Goal: Task Accomplishment & Management: Manage account settings

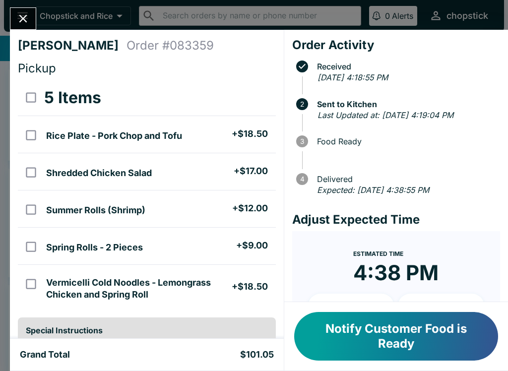
click at [19, 25] on icon "Close" at bounding box center [22, 18] width 13 height 13
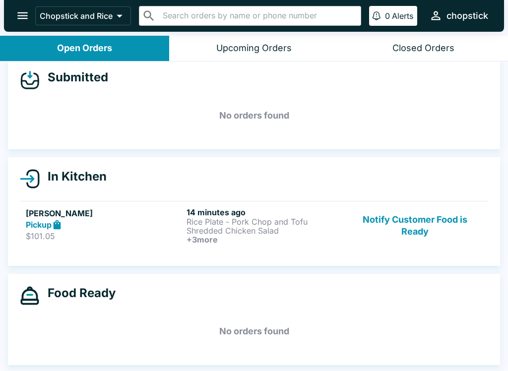
scroll to position [11, 0]
click at [431, 242] on button "Notify Customer Food is Ready" at bounding box center [415, 225] width 134 height 37
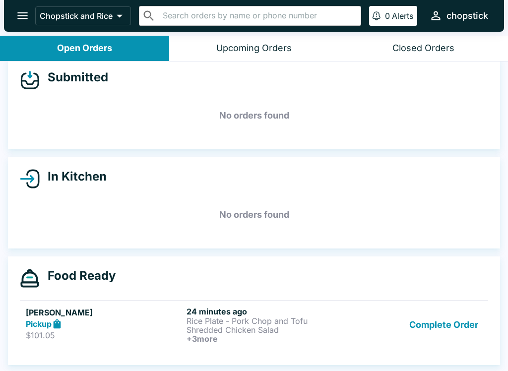
click at [437, 327] on button "Complete Order" at bounding box center [443, 325] width 77 height 37
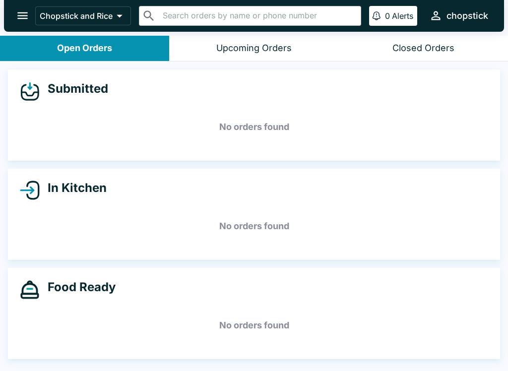
scroll to position [0, 0]
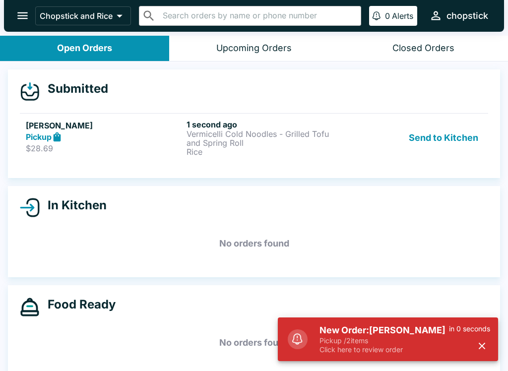
click at [128, 155] on div "[PERSON_NAME] Pickup $28.69" at bounding box center [104, 138] width 157 height 37
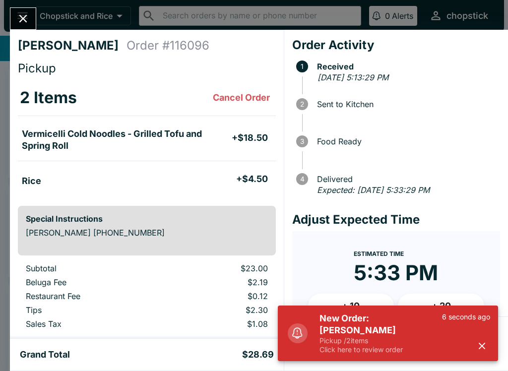
click at [308, 346] on div "New Order: [PERSON_NAME] Pickup / 2 items Click here to review order 6 seconds …" at bounding box center [401, 334] width 187 height 50
click at [346, 345] on p "Click here to review order" at bounding box center [381, 349] width 123 height 9
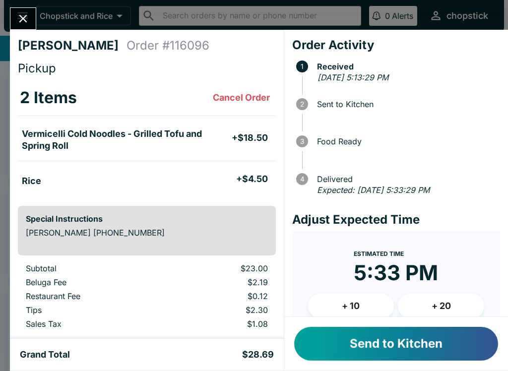
click at [358, 341] on button "Send to Kitchen" at bounding box center [396, 344] width 204 height 34
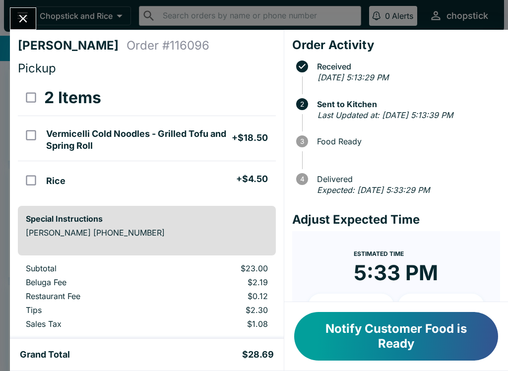
click at [32, 24] on button "Close" at bounding box center [22, 18] width 25 height 21
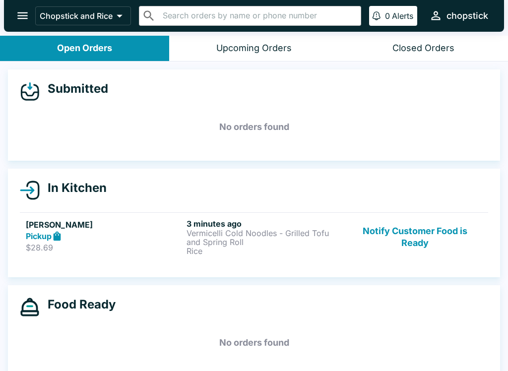
click at [399, 252] on button "Notify Customer Food is Ready" at bounding box center [415, 237] width 134 height 37
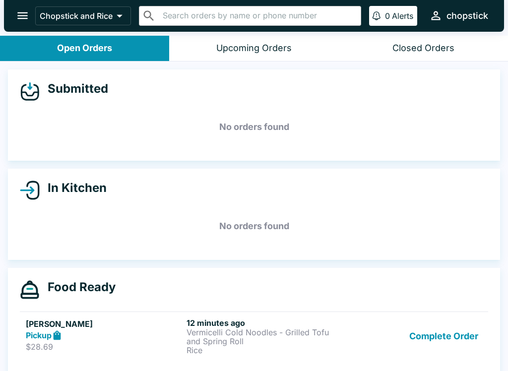
click at [453, 318] on button "Complete Order" at bounding box center [443, 336] width 77 height 37
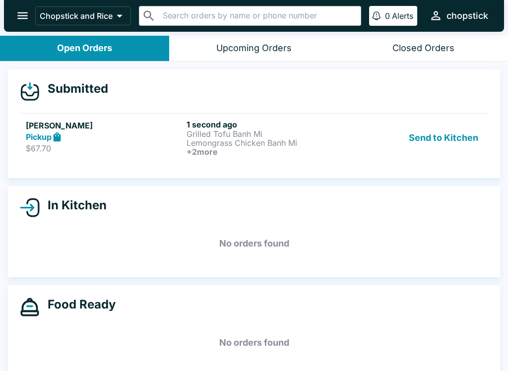
click at [86, 158] on link "[PERSON_NAME] Pickup $67.70 1 second ago Grilled Tofu Banh Mi Lemongrass Chicke…" at bounding box center [254, 137] width 468 height 49
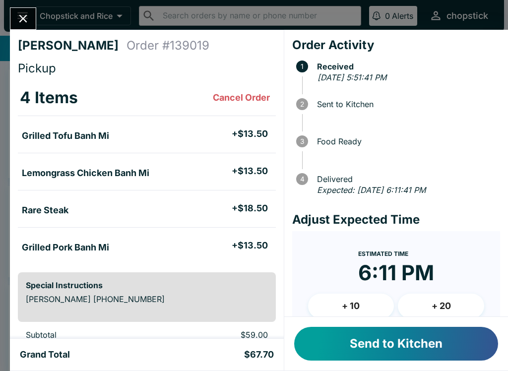
click at [345, 354] on button "Send to Kitchen" at bounding box center [396, 344] width 204 height 34
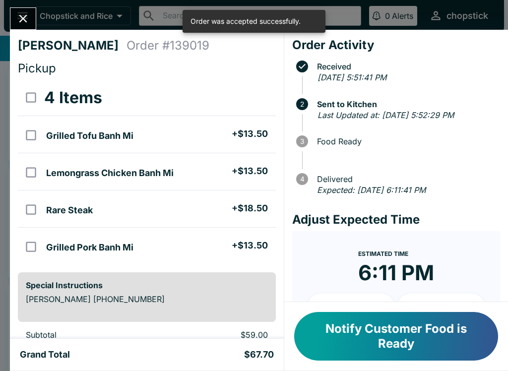
click at [17, 9] on button "Close" at bounding box center [22, 18] width 25 height 21
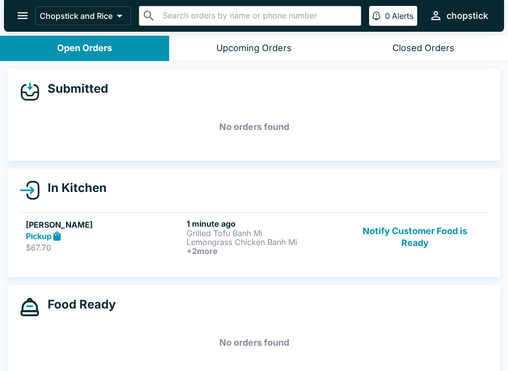
click at [101, 260] on link "[PERSON_NAME] Pickup $67.70 1 minute ago Grilled Tofu Banh Mi Lemongrass Chicke…" at bounding box center [254, 236] width 468 height 49
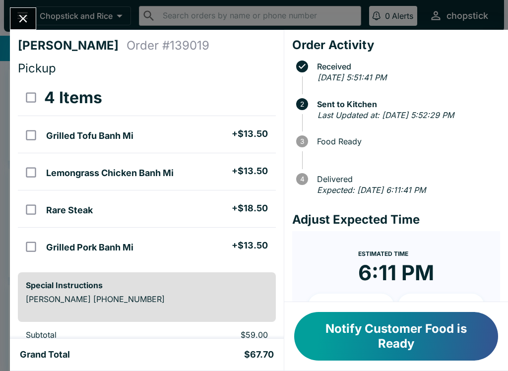
click at [19, 18] on icon "Close" at bounding box center [22, 18] width 13 height 13
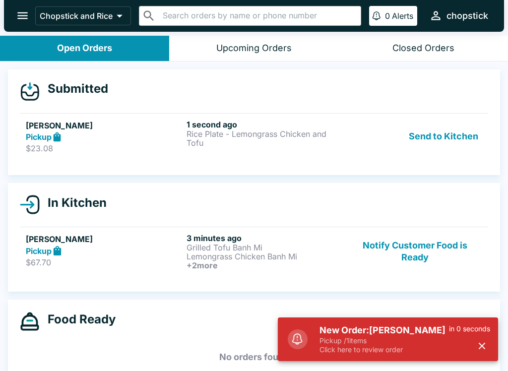
click at [357, 359] on div "New Order: [PERSON_NAME] Pickup / 1 items Click here to review order in 0 secon…" at bounding box center [388, 340] width 220 height 44
click at [350, 351] on p "Click here to review order" at bounding box center [385, 349] width 130 height 9
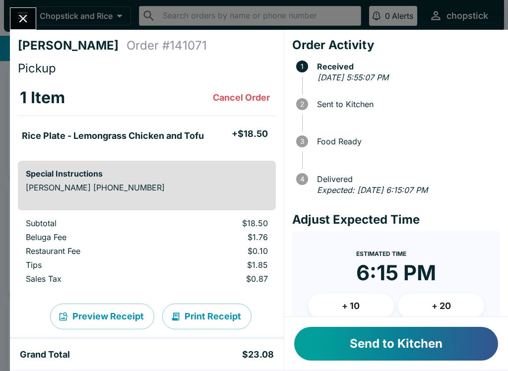
click at [354, 349] on button "Send to Kitchen" at bounding box center [396, 344] width 204 height 34
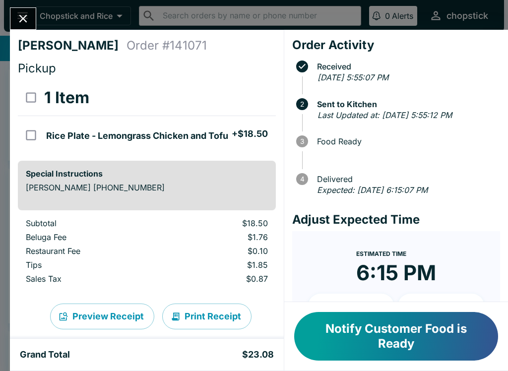
click at [19, 14] on icon "Close" at bounding box center [22, 18] width 13 height 13
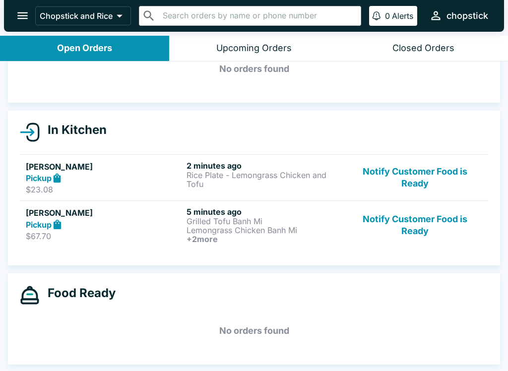
scroll to position [58, 0]
click at [216, 171] on p "Rice Plate - Lemongrass Chicken and Tofu" at bounding box center [265, 180] width 157 height 18
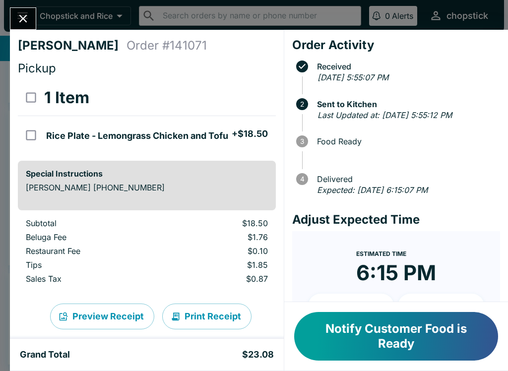
click at [33, 22] on button "Close" at bounding box center [22, 18] width 25 height 21
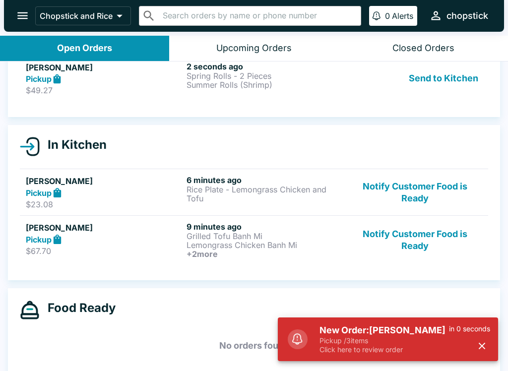
click at [327, 337] on p "Pickup / 3 items" at bounding box center [385, 340] width 130 height 9
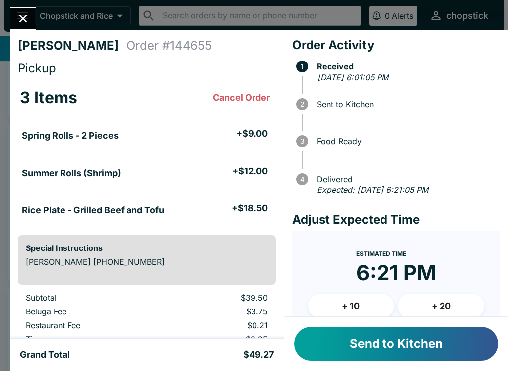
click at [349, 342] on button "Send to Kitchen" at bounding box center [396, 344] width 204 height 34
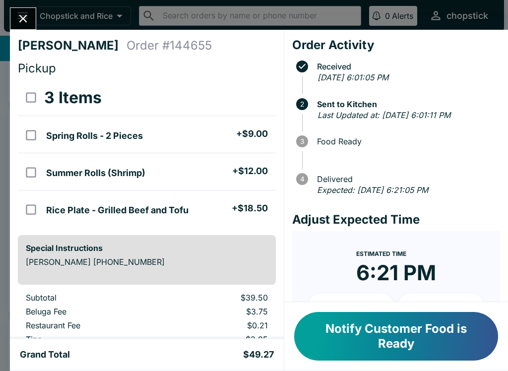
click at [19, 16] on icon "Close" at bounding box center [22, 18] width 13 height 13
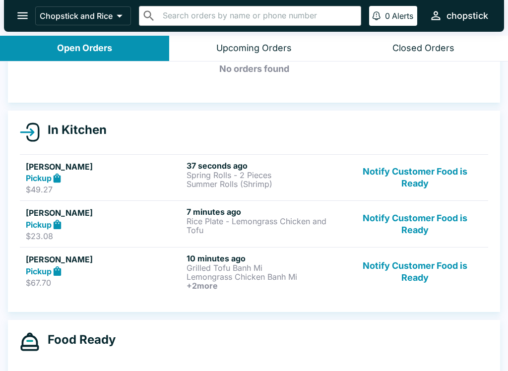
click at [382, 207] on button "Notify Customer Food is Ready" at bounding box center [415, 224] width 134 height 34
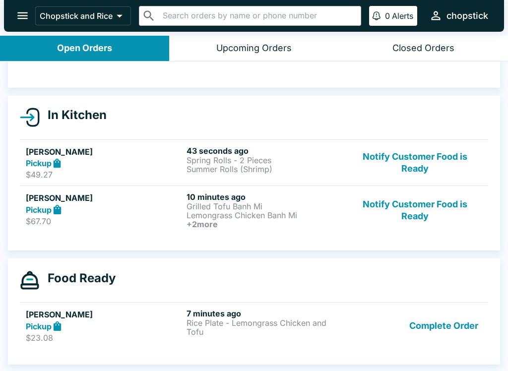
scroll to position [73, 0]
click at [106, 233] on link "[PERSON_NAME] Pickup $67.70 10 minutes ago Grilled Tofu Banh Mi Lemongrass Chic…" at bounding box center [254, 210] width 468 height 49
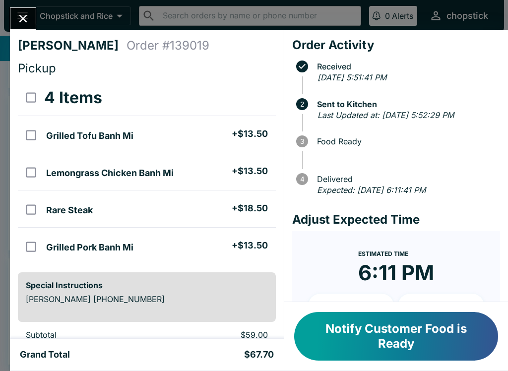
click at [30, 7] on div "[PERSON_NAME] Order # 139019 Pickup 4 Items Grilled Tofu Banh Mi + $13.50 Lemon…" at bounding box center [254, 185] width 508 height 371
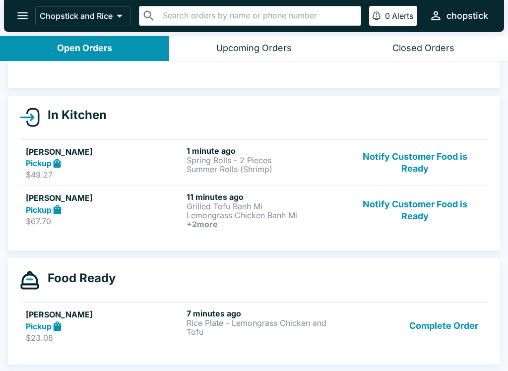
scroll to position [73, 0]
click at [103, 146] on h5 "[PERSON_NAME]" at bounding box center [104, 152] width 157 height 12
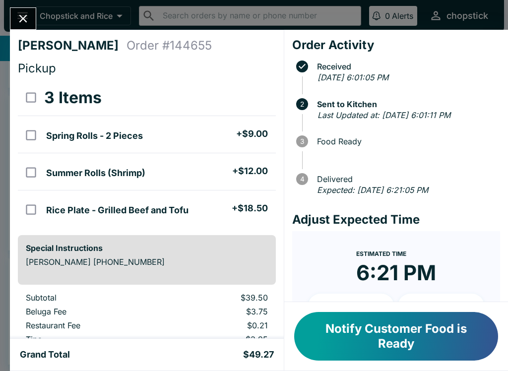
click at [23, 14] on icon "Close" at bounding box center [22, 18] width 13 height 13
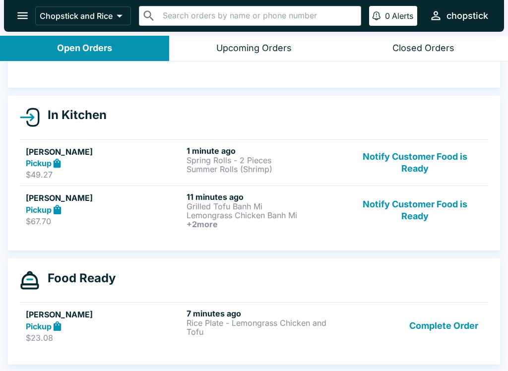
click at [134, 331] on div "Pickup" at bounding box center [104, 326] width 157 height 11
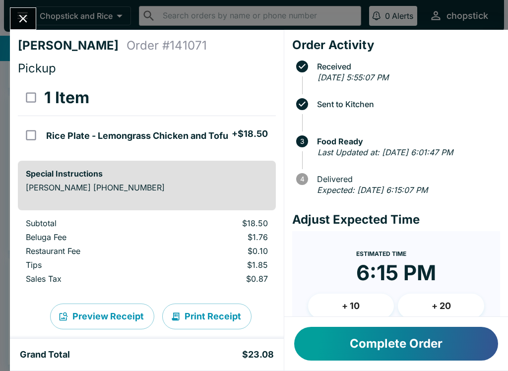
click at [17, 21] on icon "Close" at bounding box center [22, 18] width 13 height 13
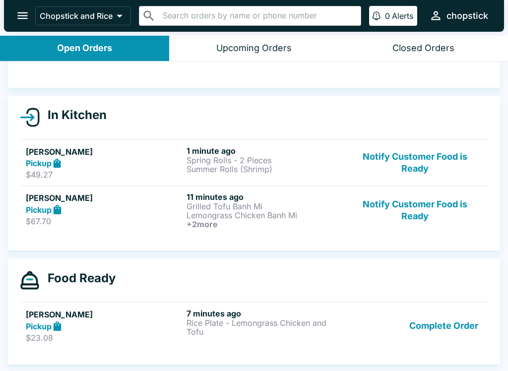
click at [253, 186] on link "[PERSON_NAME] Pickup $67.70 11 minutes ago Grilled Tofu Banh Mi Lemongrass Chic…" at bounding box center [254, 210] width 468 height 49
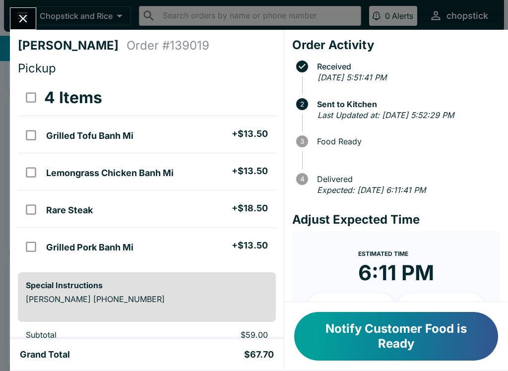
click at [18, 21] on icon "Close" at bounding box center [22, 18] width 13 height 13
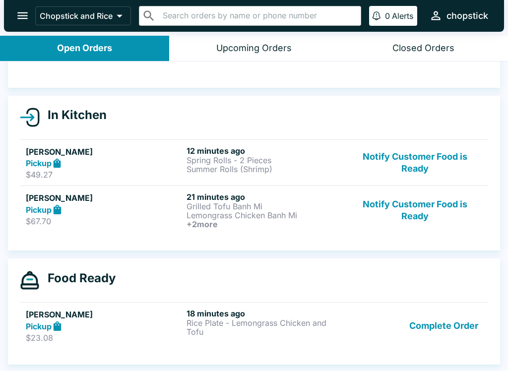
scroll to position [1, 0]
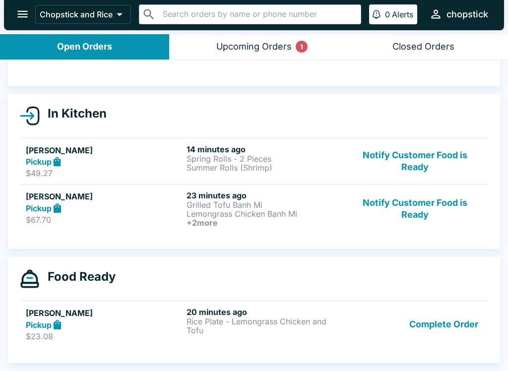
click at [11, 170] on div "In Kitchen [PERSON_NAME] Pickup $49.27 14 minutes ago Spring Rolls - 2 Pieces S…" at bounding box center [254, 171] width 492 height 155
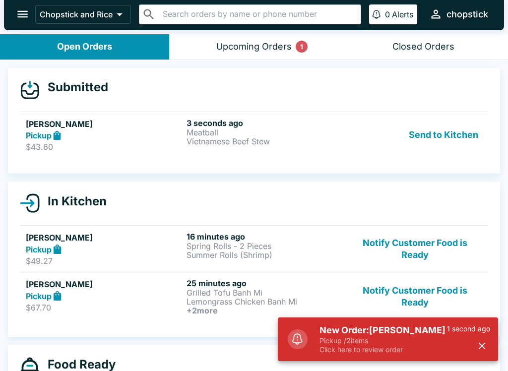
scroll to position [0, 0]
click at [385, 353] on p "Click here to review order" at bounding box center [384, 349] width 128 height 9
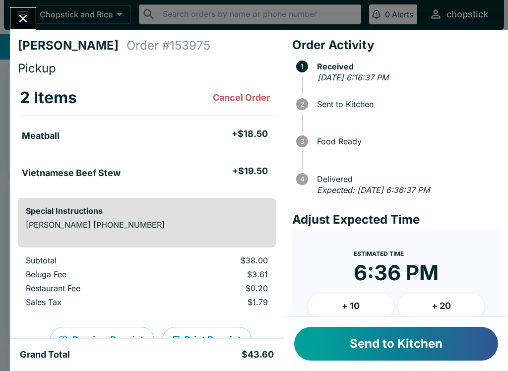
click at [268, 134] on li "Meatball + $18.50" at bounding box center [147, 134] width 258 height 21
click at [360, 352] on button "Send to Kitchen" at bounding box center [396, 344] width 204 height 34
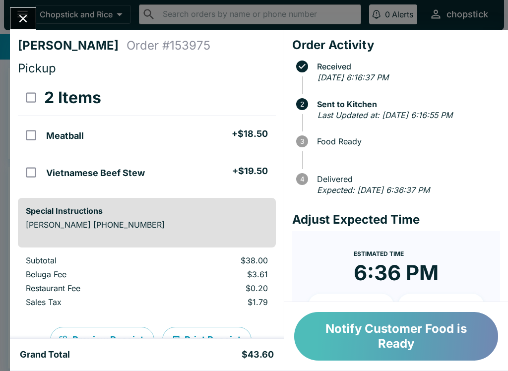
click at [370, 329] on button "Notify Customer Food is Ready" at bounding box center [396, 336] width 204 height 49
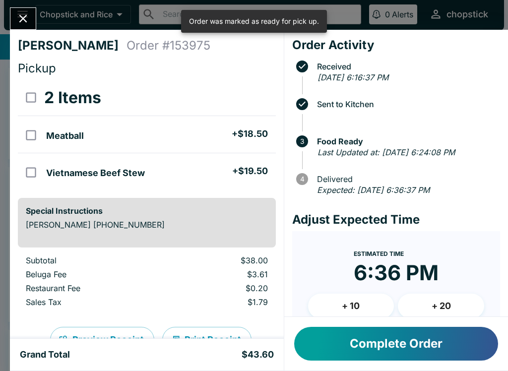
click at [18, 31] on div "[PERSON_NAME] Order # 153975 Pickup 2 Items Meatball + $18.50 Vietnamese Beef S…" at bounding box center [147, 184] width 274 height 309
click at [14, 29] on div at bounding box center [23, 18] width 26 height 22
click at [17, 18] on icon "Close" at bounding box center [22, 18] width 13 height 13
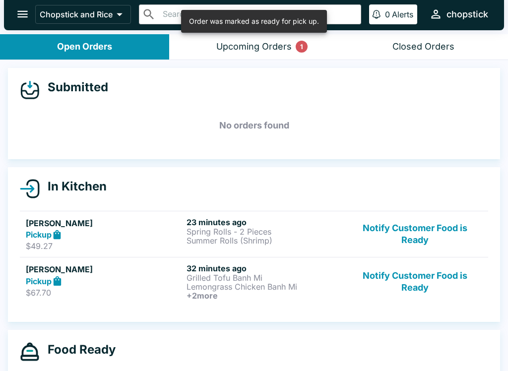
click at [193, 227] on p "Spring Rolls - 2 Pieces" at bounding box center [265, 231] width 157 height 9
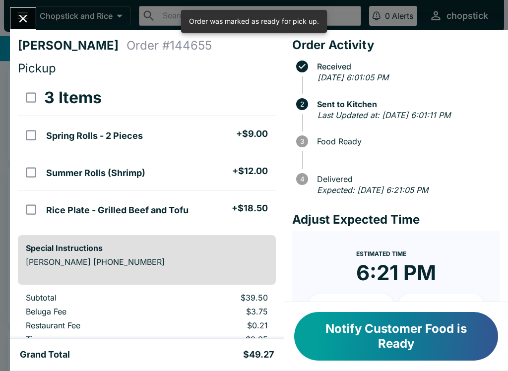
click at [16, 19] on icon "Close" at bounding box center [22, 18] width 13 height 13
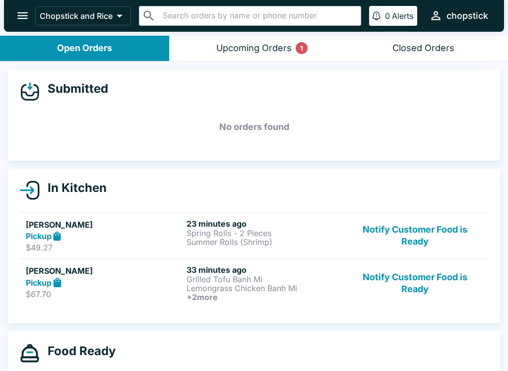
click at [426, 233] on button "Notify Customer Food is Ready" at bounding box center [415, 236] width 134 height 34
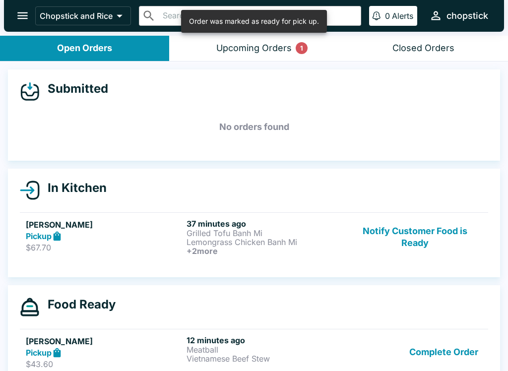
click at [300, 244] on p "Lemongrass Chicken Banh Mi" at bounding box center [265, 242] width 157 height 9
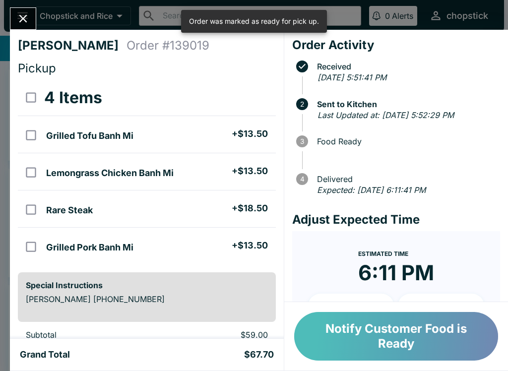
click at [341, 334] on button "Notify Customer Food is Ready" at bounding box center [396, 336] width 204 height 49
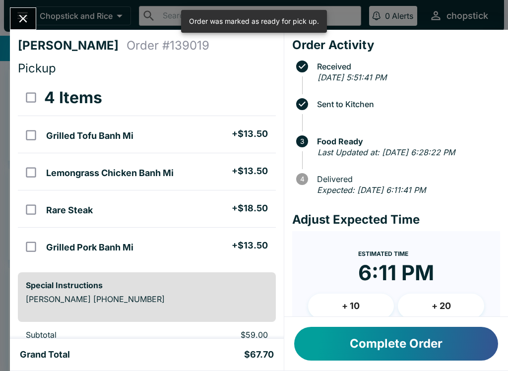
click at [10, 17] on button "Close" at bounding box center [22, 18] width 25 height 21
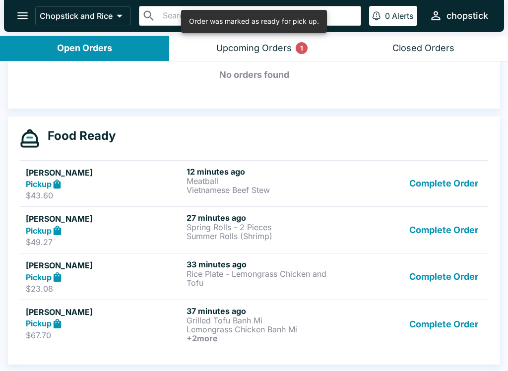
click at [437, 340] on button "Complete Order" at bounding box center [443, 324] width 77 height 37
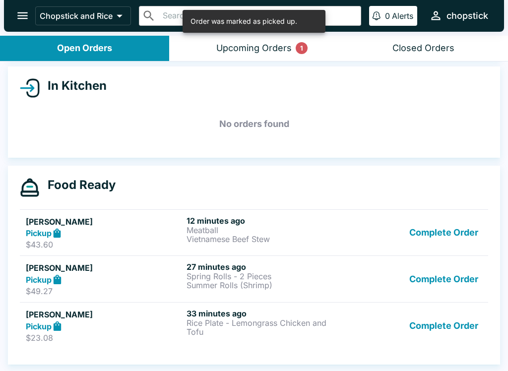
click at [430, 341] on button "Complete Order" at bounding box center [443, 326] width 77 height 34
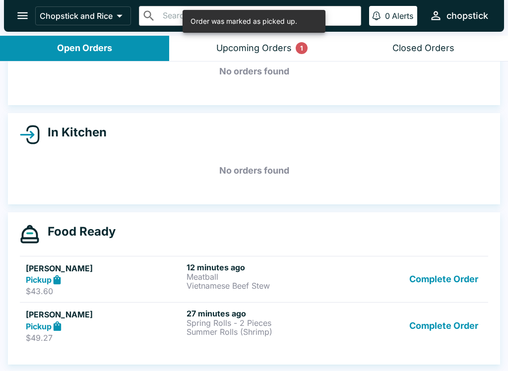
scroll to position [56, 0]
click at [429, 330] on button "Complete Order" at bounding box center [443, 326] width 77 height 34
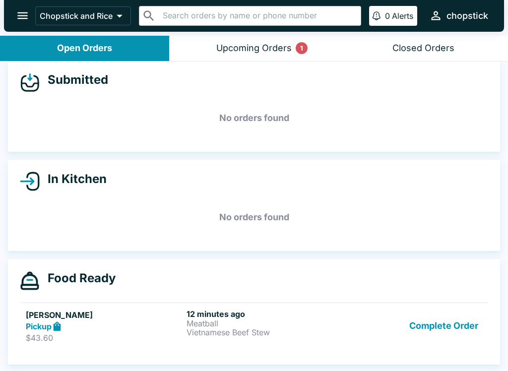
scroll to position [1, 0]
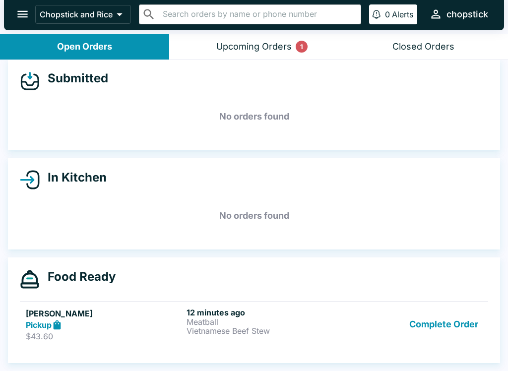
click at [420, 329] on button "Complete Order" at bounding box center [443, 325] width 77 height 34
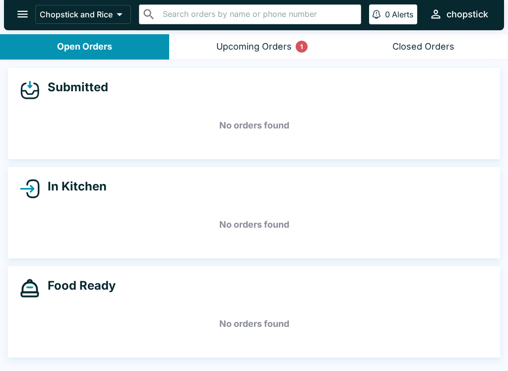
scroll to position [0, 0]
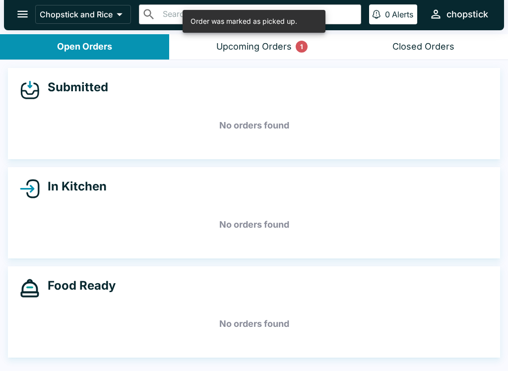
click at [254, 46] on div "Upcoming Orders 1" at bounding box center [253, 46] width 75 height 11
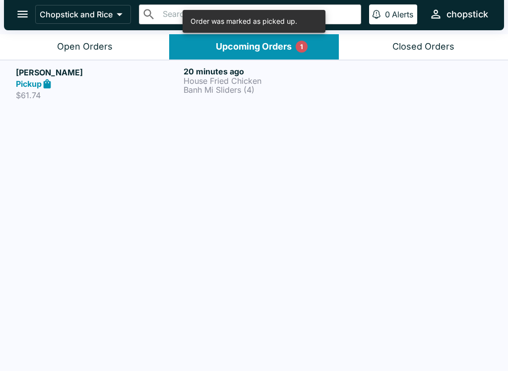
click at [201, 94] on div "20 minutes ago House Fried Chicken Banh Mi Sliders (4)" at bounding box center [266, 83] width 164 height 34
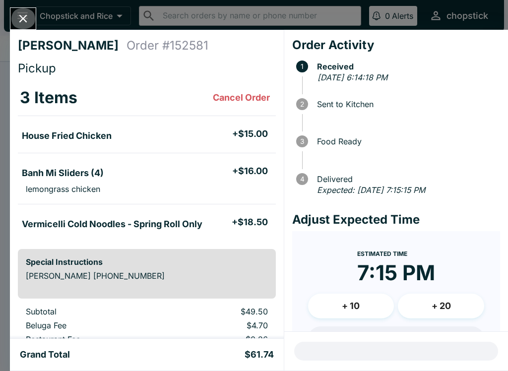
click at [21, 10] on button "Close" at bounding box center [22, 18] width 25 height 21
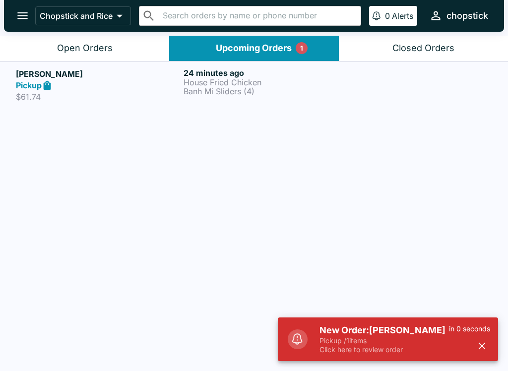
click at [407, 339] on p "Pickup / 1 items" at bounding box center [385, 340] width 130 height 9
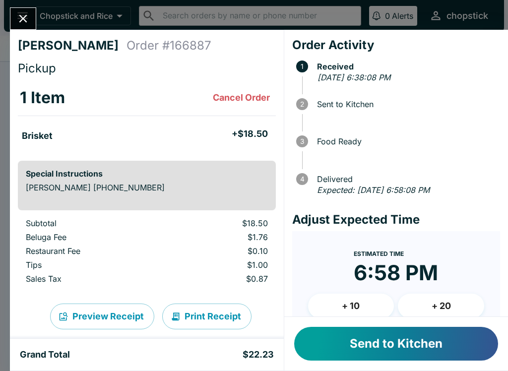
click at [127, 51] on h4 "Order # 166887" at bounding box center [169, 45] width 85 height 15
click at [366, 339] on button "Send to Kitchen" at bounding box center [396, 344] width 204 height 34
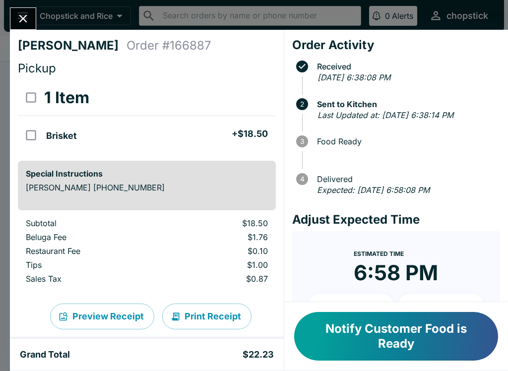
click at [16, 14] on icon "Close" at bounding box center [22, 18] width 13 height 13
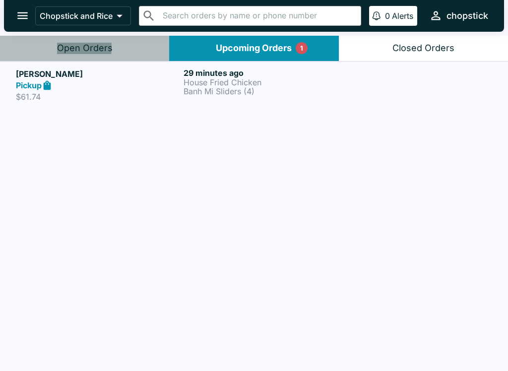
click at [61, 48] on div "Open Orders" at bounding box center [85, 48] width 56 height 11
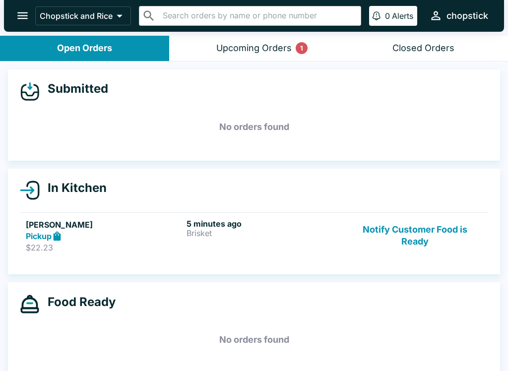
click at [162, 265] on div "In Kitchen [PERSON_NAME] Pickup $22.23 5 minutes ago Brisket Notify Customer Fo…" at bounding box center [254, 222] width 492 height 106
click at [173, 236] on div "Pickup" at bounding box center [104, 236] width 157 height 11
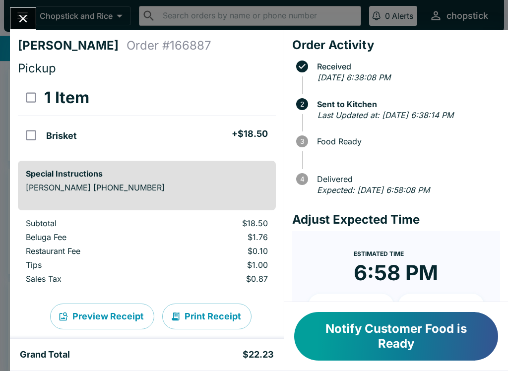
click at [19, 10] on button "Close" at bounding box center [22, 18] width 25 height 21
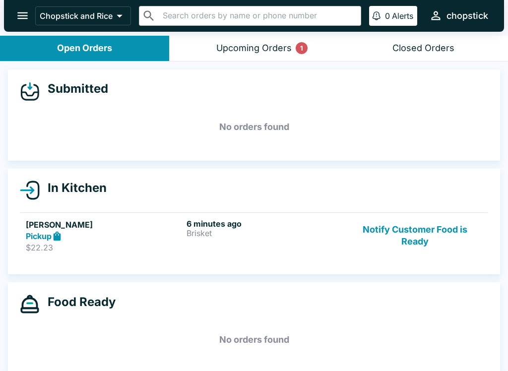
click at [269, 31] on div "Chopstick and Rice ​ ​ 0 Alerts chopstick" at bounding box center [254, 16] width 500 height 32
click at [259, 54] on button "Upcoming Orders 1" at bounding box center [253, 48] width 169 height 25
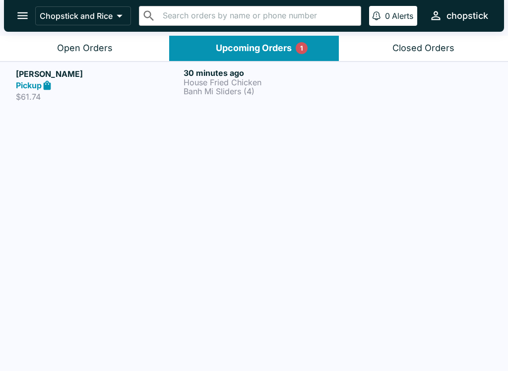
click at [176, 80] on div "Pickup" at bounding box center [98, 85] width 164 height 11
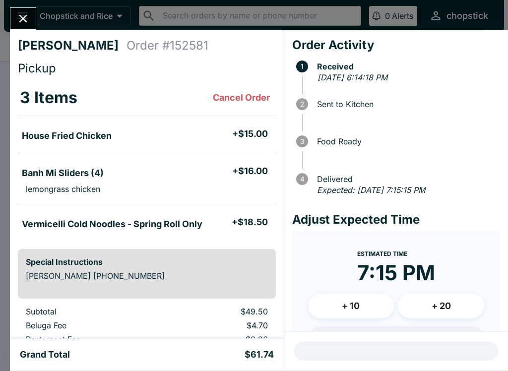
click at [25, 8] on button "Close" at bounding box center [22, 18] width 25 height 21
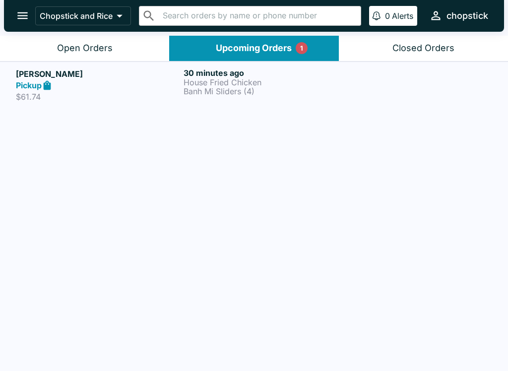
click at [93, 44] on div "Open Orders" at bounding box center [85, 48] width 56 height 11
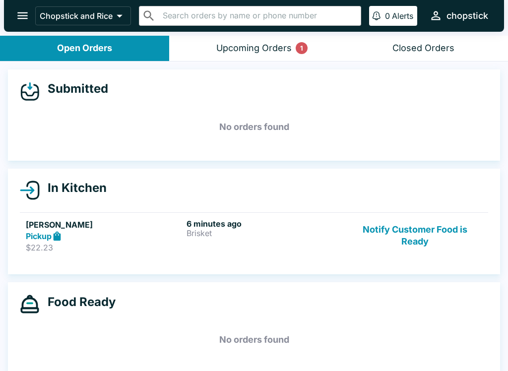
click at [402, 227] on button "Notify Customer Food is Ready" at bounding box center [415, 236] width 134 height 34
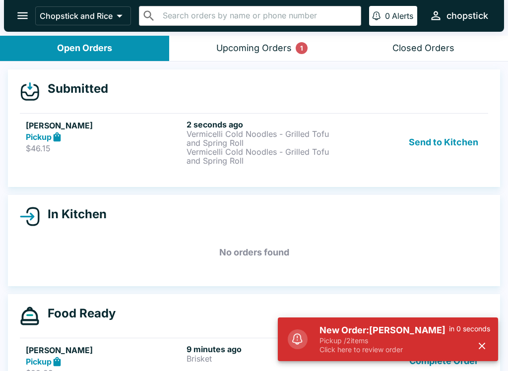
click at [398, 338] on p "Pickup / 2 items" at bounding box center [385, 340] width 130 height 9
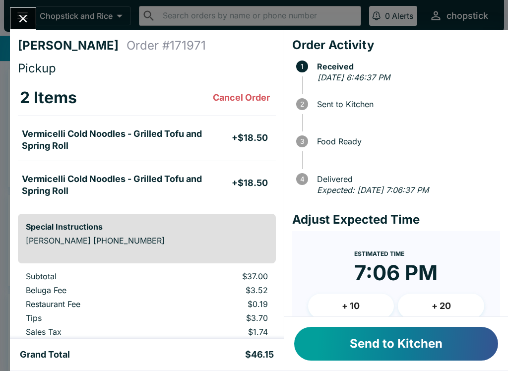
click at [366, 348] on button "Send to Kitchen" at bounding box center [396, 344] width 204 height 34
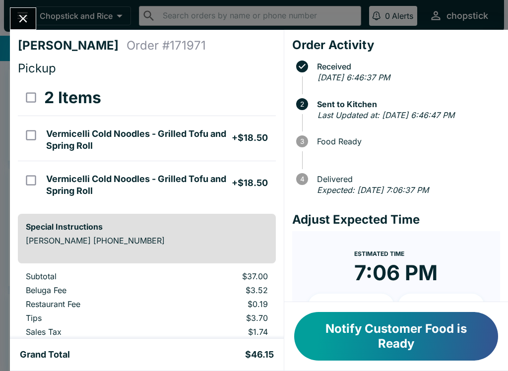
click at [25, 29] on button "Close" at bounding box center [22, 18] width 25 height 21
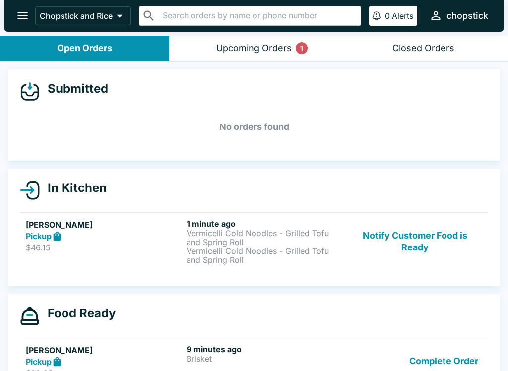
click at [236, 36] on button "Upcoming Orders 1" at bounding box center [253, 48] width 169 height 25
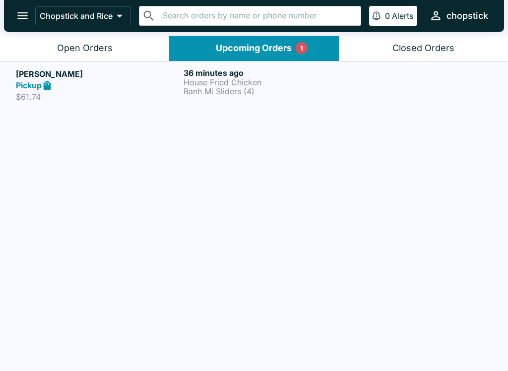
click at [71, 81] on div "Pickup" at bounding box center [98, 85] width 164 height 11
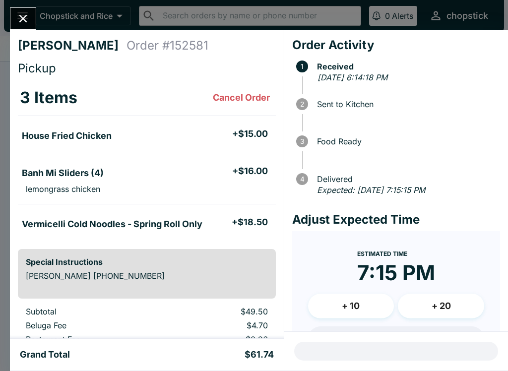
click at [24, 14] on icon "Close" at bounding box center [22, 18] width 13 height 13
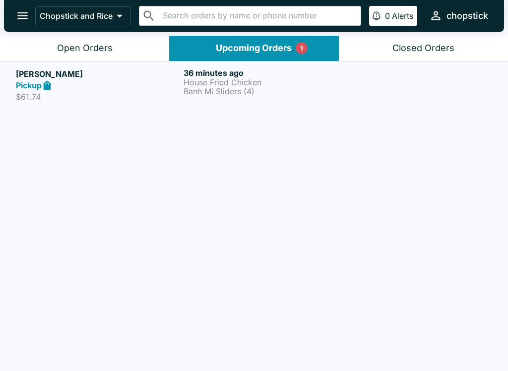
click at [55, 56] on button "Open Orders" at bounding box center [84, 48] width 169 height 25
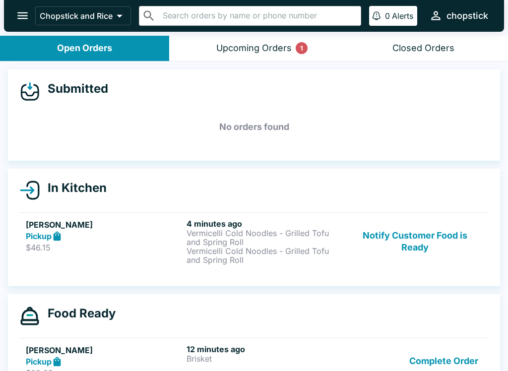
click at [247, 51] on div "Upcoming Orders 1" at bounding box center [253, 48] width 75 height 11
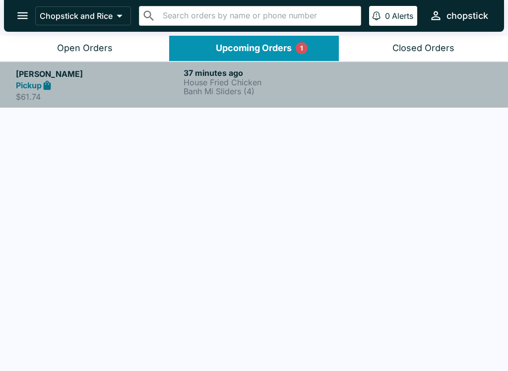
click at [30, 94] on p "$61.74" at bounding box center [98, 97] width 164 height 10
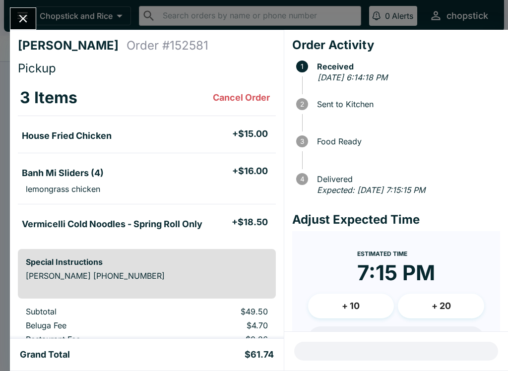
click at [20, 19] on icon "Close" at bounding box center [22, 18] width 13 height 13
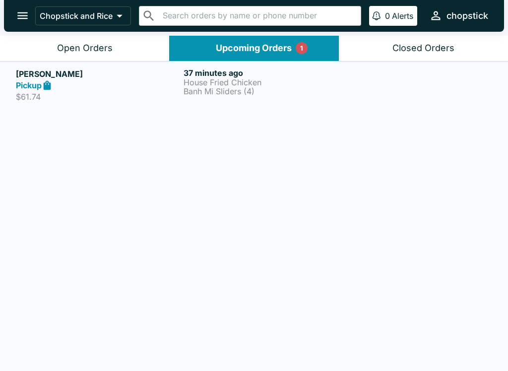
click at [69, 56] on button "Open Orders" at bounding box center [84, 48] width 169 height 25
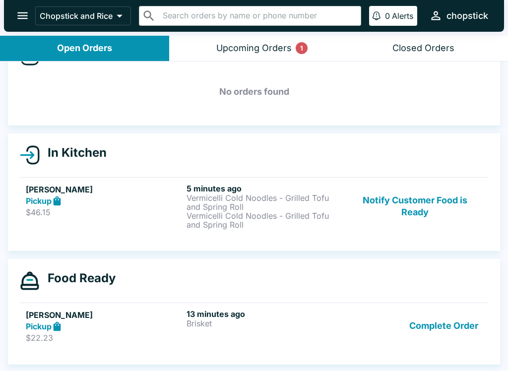
scroll to position [35, 0]
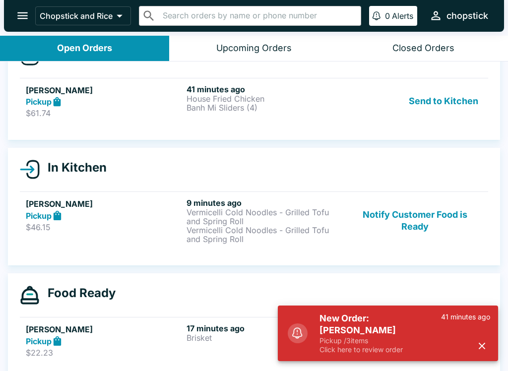
click at [363, 353] on p "Click here to review order" at bounding box center [381, 349] width 122 height 9
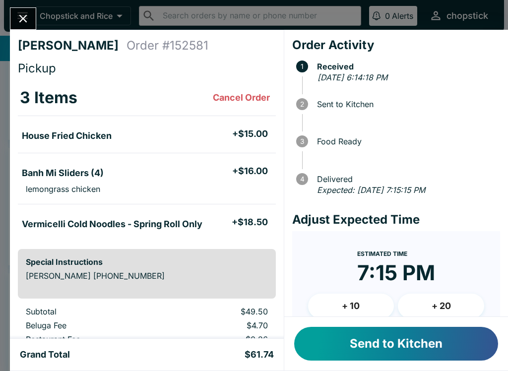
click at [369, 353] on button "Send to Kitchen" at bounding box center [396, 344] width 204 height 34
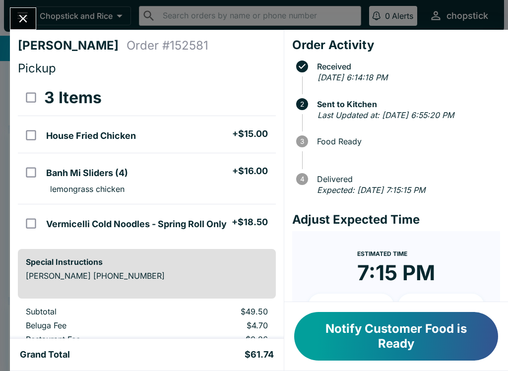
scroll to position [-1, 0]
click at [24, 15] on icon "Close" at bounding box center [22, 18] width 13 height 13
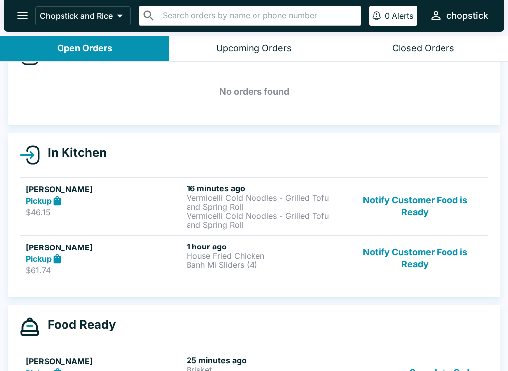
click at [133, 260] on div "Pickup" at bounding box center [104, 259] width 157 height 11
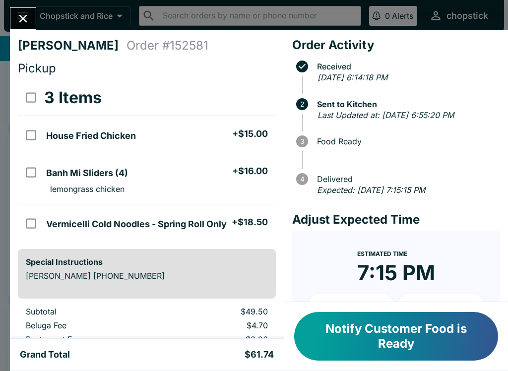
click at [30, 18] on button "Close" at bounding box center [22, 18] width 25 height 21
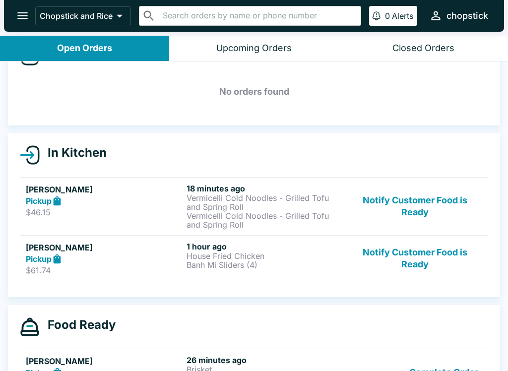
click at [411, 262] on button "Notify Customer Food is Ready" at bounding box center [415, 259] width 134 height 34
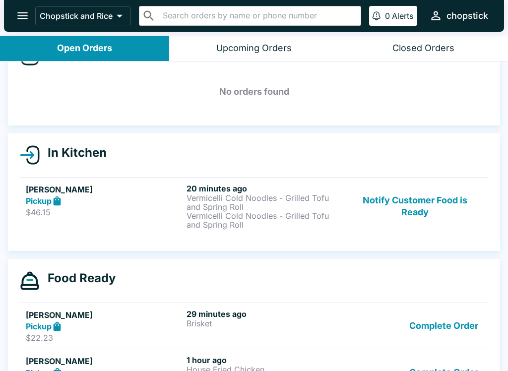
click at [417, 209] on button "Notify Customer Food is Ready" at bounding box center [415, 207] width 134 height 46
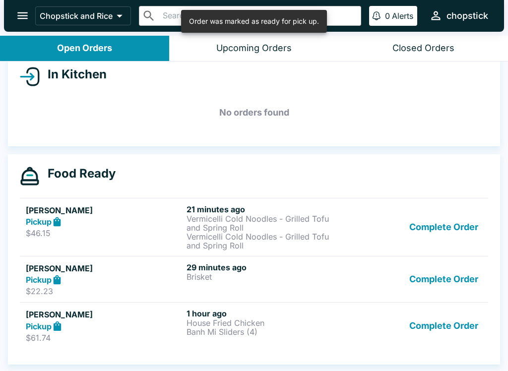
click at [465, 329] on button "Complete Order" at bounding box center [443, 326] width 77 height 34
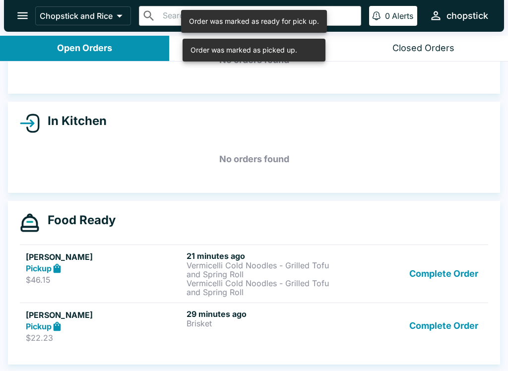
scroll to position [67, 0]
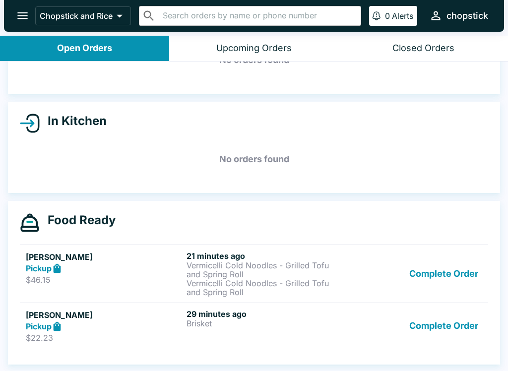
click at [427, 271] on button "Complete Order" at bounding box center [443, 274] width 77 height 46
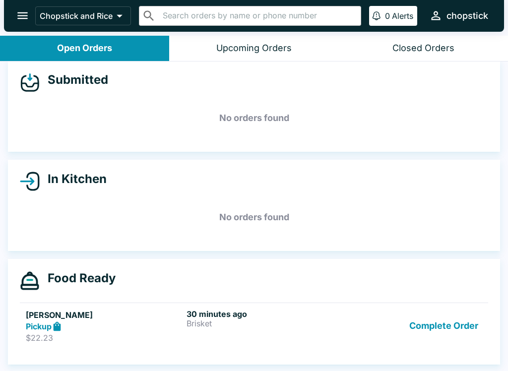
scroll to position [9, 0]
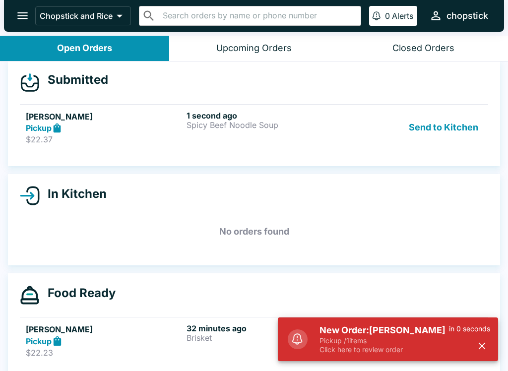
click at [207, 128] on p "Spicy Beef Noodle Soup" at bounding box center [265, 125] width 157 height 9
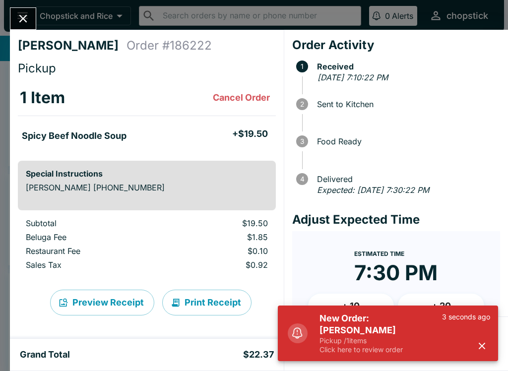
click at [341, 343] on p "Pickup / 1 items" at bounding box center [381, 340] width 123 height 9
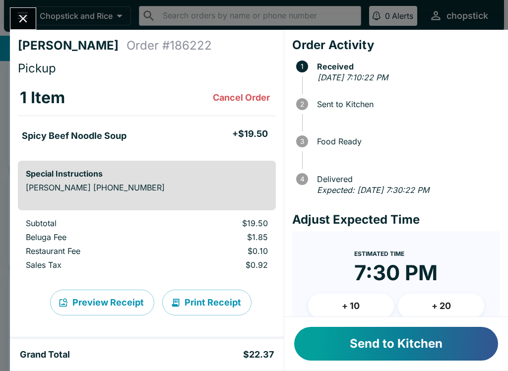
click at [365, 352] on button "Send to Kitchen" at bounding box center [396, 344] width 204 height 34
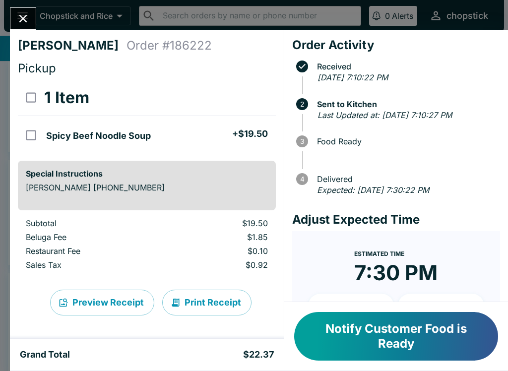
click at [26, 20] on icon "Close" at bounding box center [22, 18] width 13 height 13
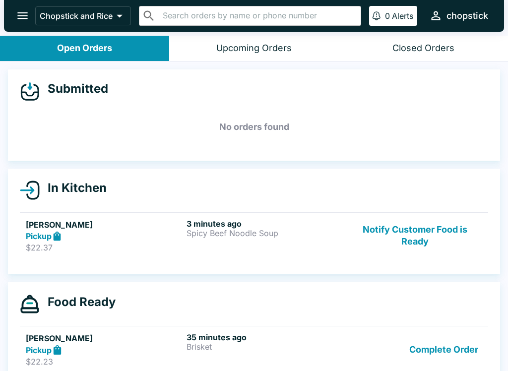
click at [442, 239] on button "Notify Customer Food is Ready" at bounding box center [415, 236] width 134 height 34
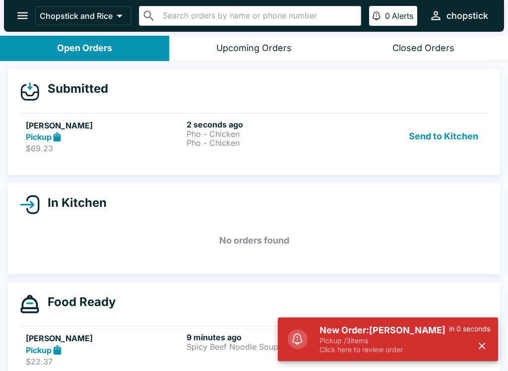
click at [386, 326] on h5 "New Order: [PERSON_NAME]" at bounding box center [385, 331] width 130 height 12
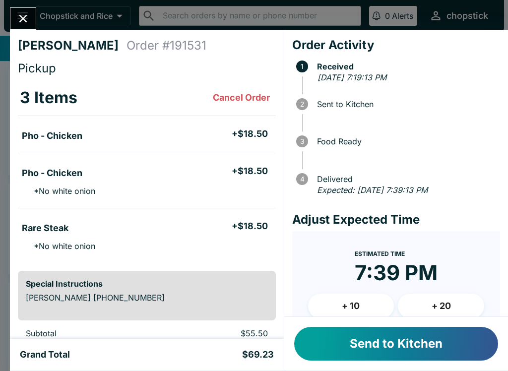
click at [381, 340] on button "Send to Kitchen" at bounding box center [396, 344] width 204 height 34
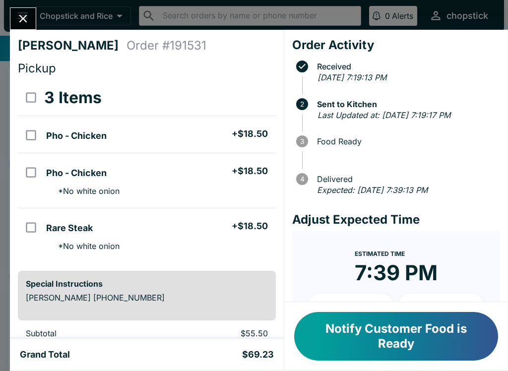
click at [27, 8] on button "Close" at bounding box center [22, 18] width 25 height 21
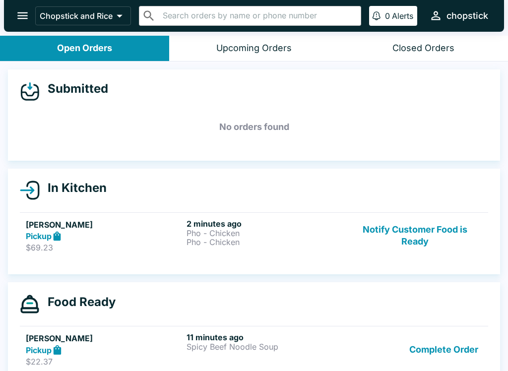
click at [392, 245] on button "Notify Customer Food is Ready" at bounding box center [415, 236] width 134 height 34
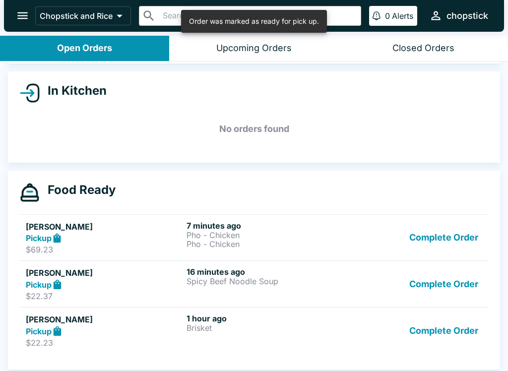
scroll to position [102, 0]
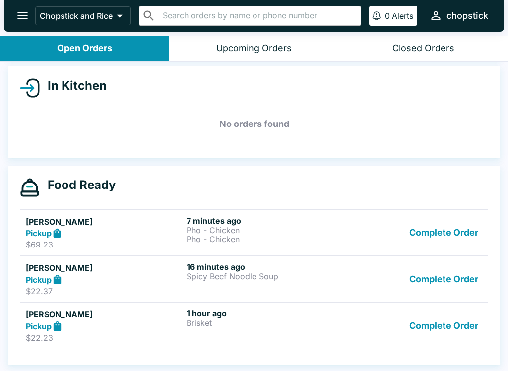
click at [451, 331] on button "Complete Order" at bounding box center [443, 326] width 77 height 34
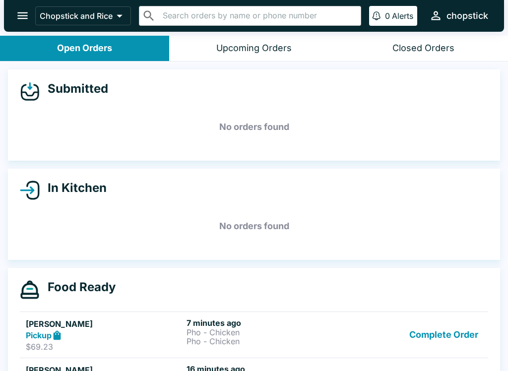
scroll to position [0, 0]
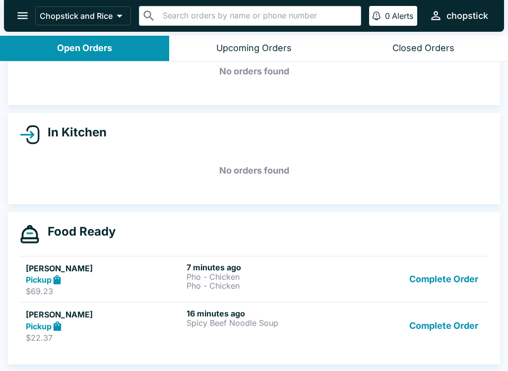
click at [450, 274] on button "Complete Order" at bounding box center [443, 280] width 77 height 34
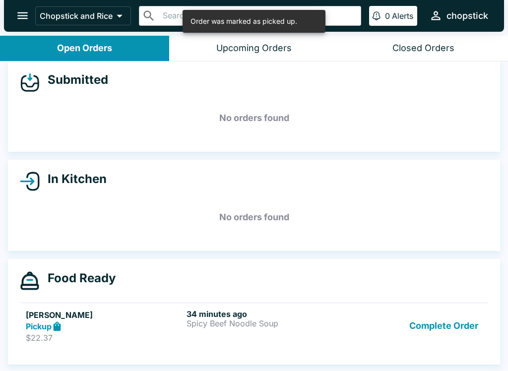
scroll to position [9, 0]
click at [465, 317] on button "Complete Order" at bounding box center [443, 326] width 77 height 34
